Goal: Information Seeking & Learning: Learn about a topic

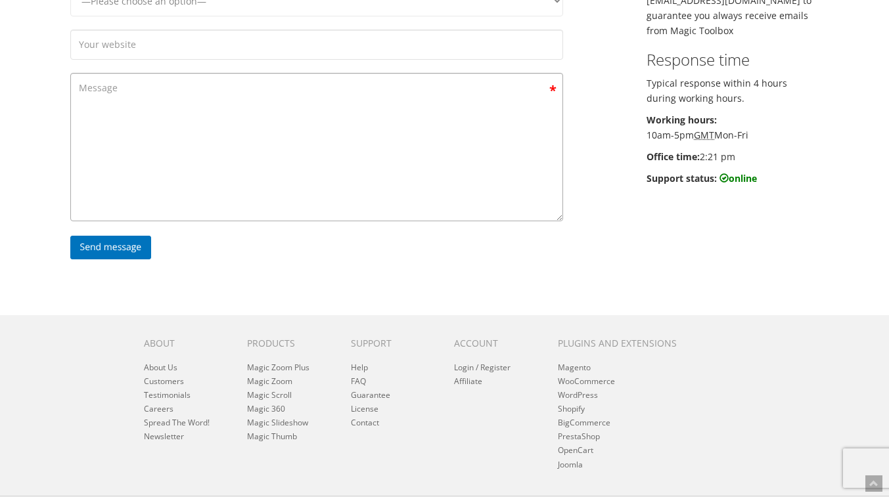
scroll to position [378, 0]
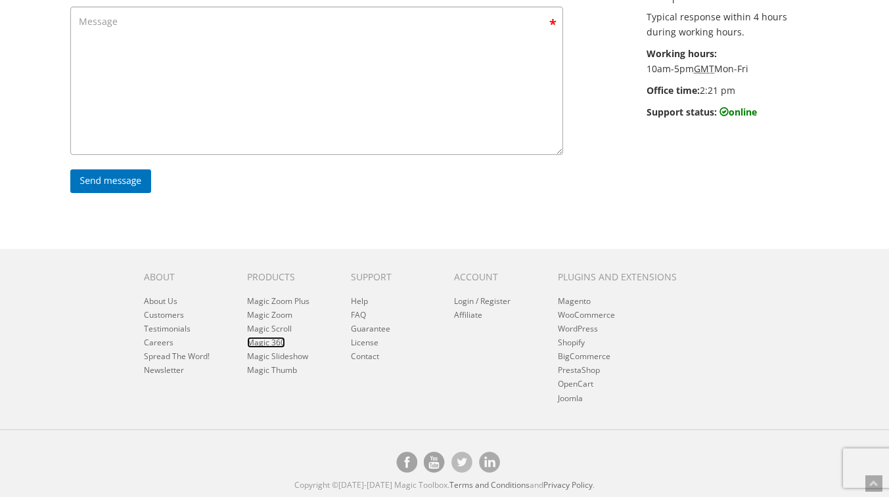
click at [277, 344] on link "Magic 360" at bounding box center [266, 342] width 38 height 11
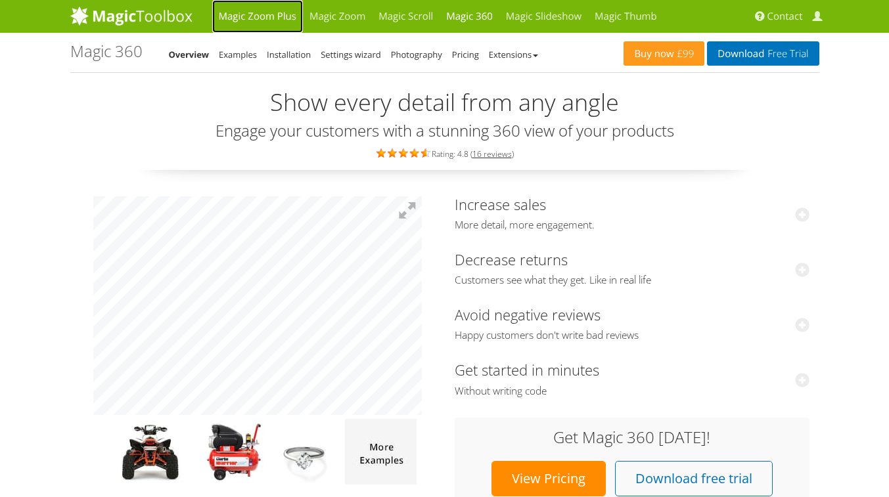
click at [267, 20] on link "Magic Zoom Plus" at bounding box center [257, 16] width 91 height 33
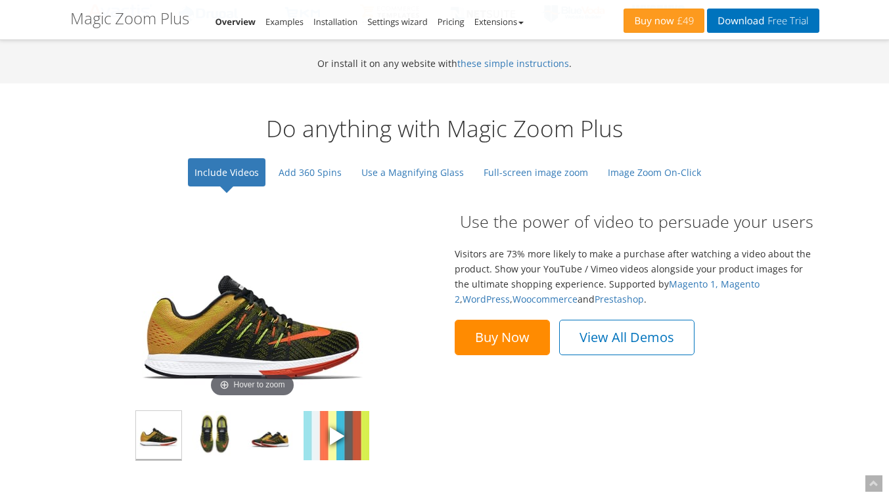
scroll to position [904, 0]
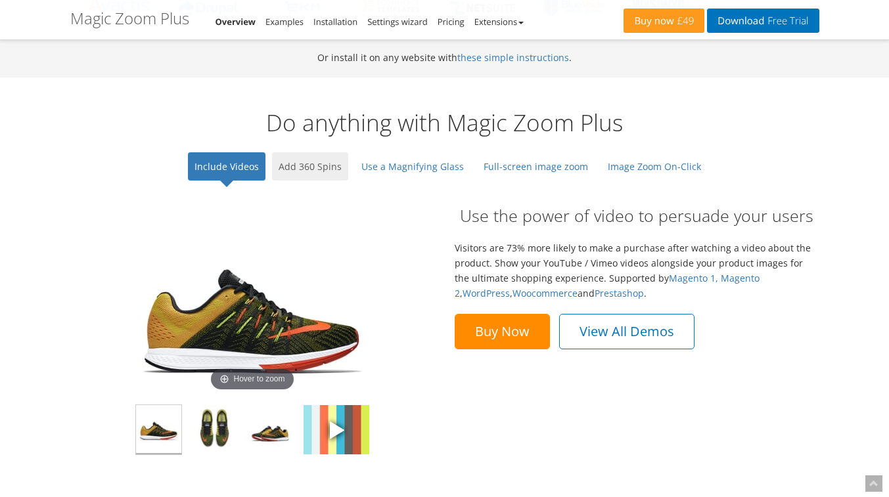
click at [336, 168] on link "Add 360 Spins" at bounding box center [310, 166] width 76 height 28
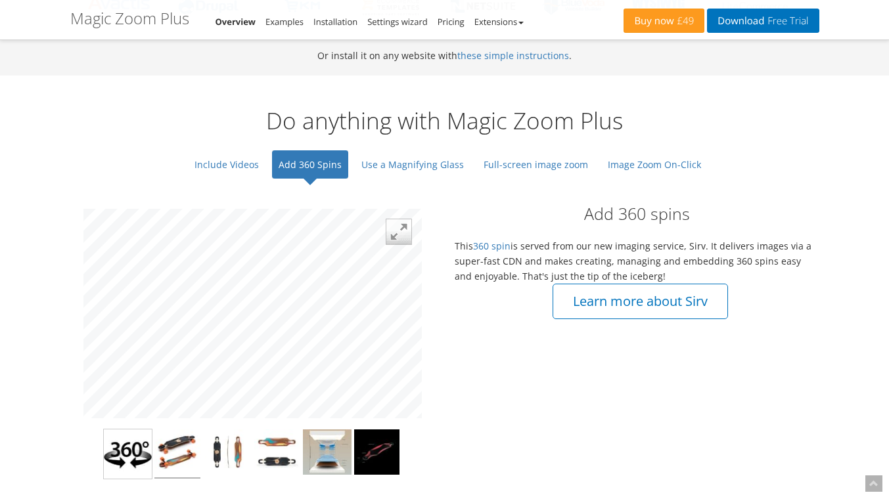
scroll to position [895, 0]
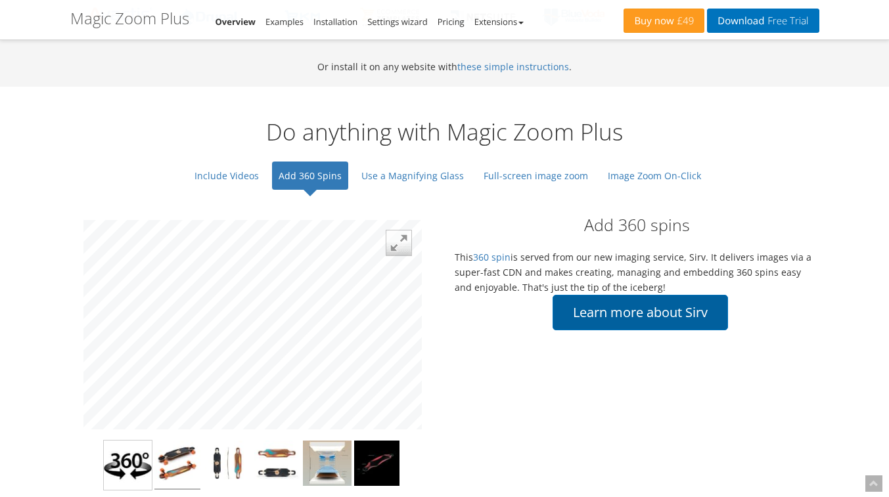
click at [612, 321] on button "Learn more about Sirv" at bounding box center [640, 312] width 175 height 35
